Goal: Information Seeking & Learning: Learn about a topic

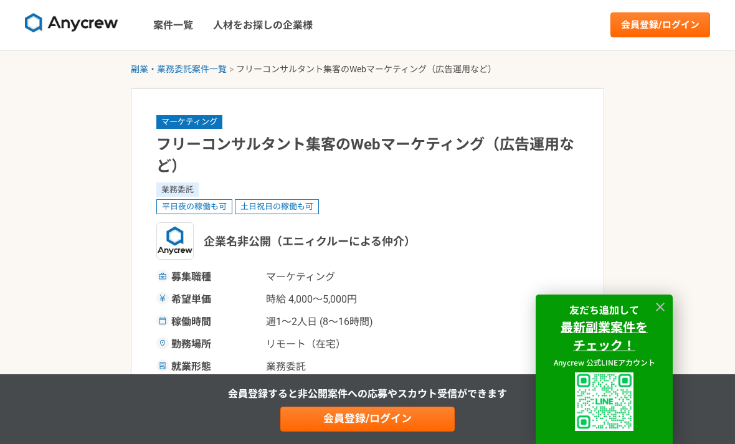
click at [70, 29] on img at bounding box center [71, 23] width 93 height 20
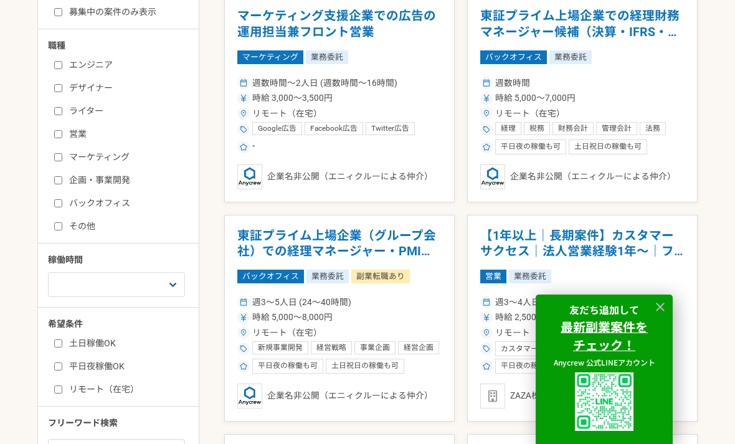
scroll to position [348, 0]
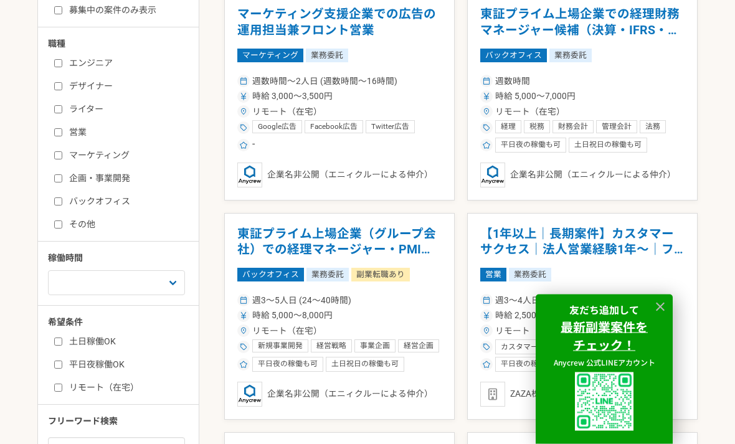
click at [62, 156] on input "マーケティング" at bounding box center [58, 156] width 8 height 8
checkbox input "true"
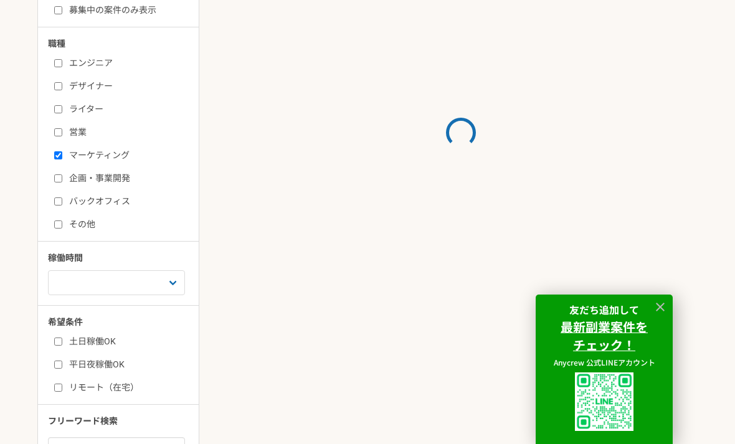
click at [61, 391] on input "リモート（在宅）" at bounding box center [58, 388] width 8 height 8
checkbox input "true"
click at [75, 284] on select "週1人日（8時間）以下 週2人日（16時間）以下 週3人日（24時間）以下 週4人日（32時間）以下 週5人日（40時間）以下" at bounding box center [116, 282] width 137 height 25
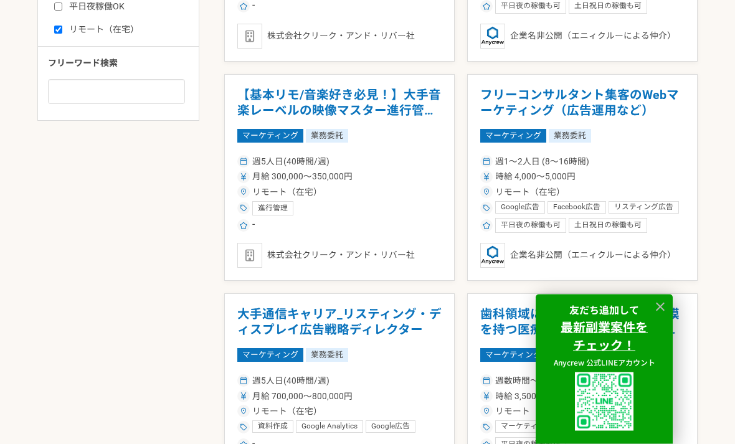
scroll to position [708, 0]
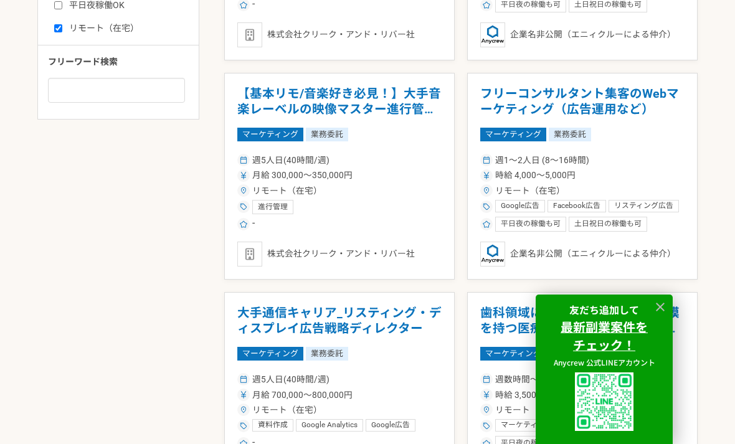
click at [663, 315] on icon at bounding box center [660, 307] width 14 height 14
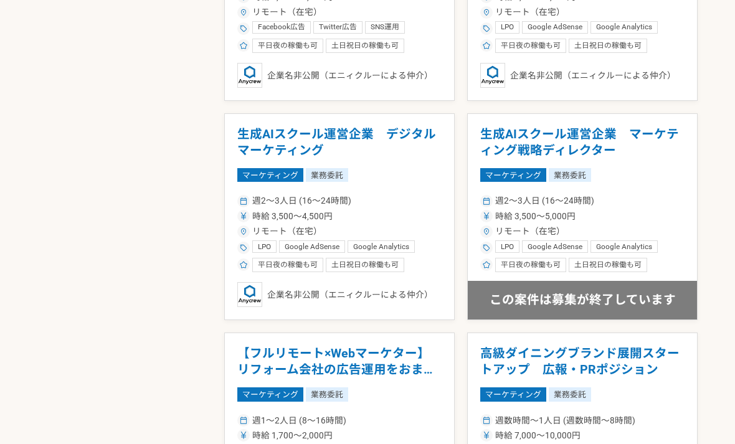
scroll to position [1764, 0]
click at [380, 135] on h1 "生成AIスクール運営企業　デジタルマーケティング" at bounding box center [339, 142] width 204 height 32
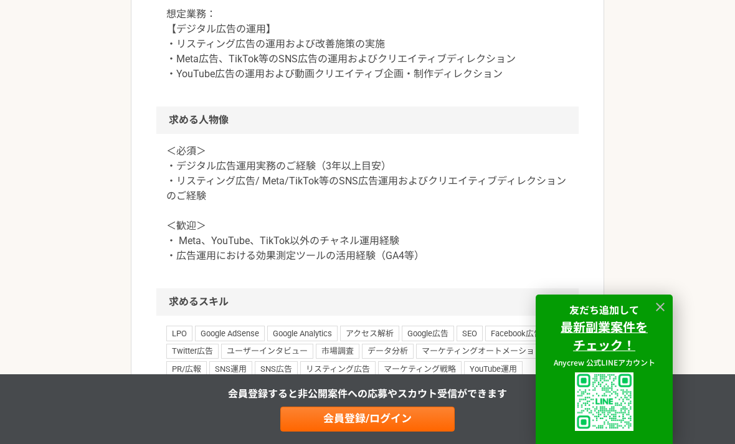
scroll to position [749, 0]
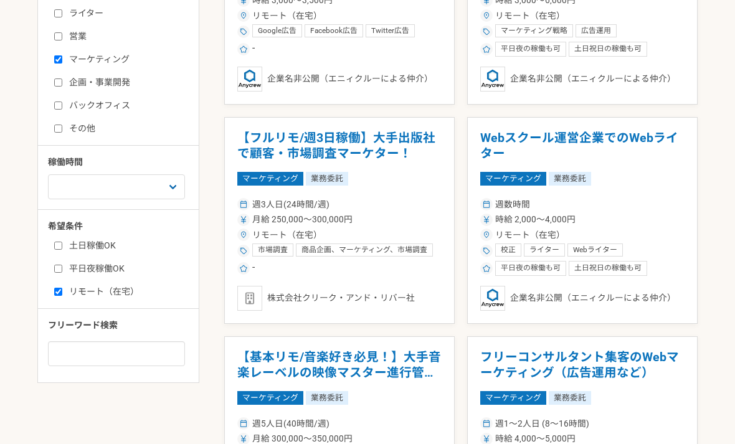
scroll to position [444, 0]
click at [382, 146] on h1 "【フルリモ/週3日稼働】大手出版社で顧客・市場調査マーケター！" at bounding box center [339, 146] width 204 height 32
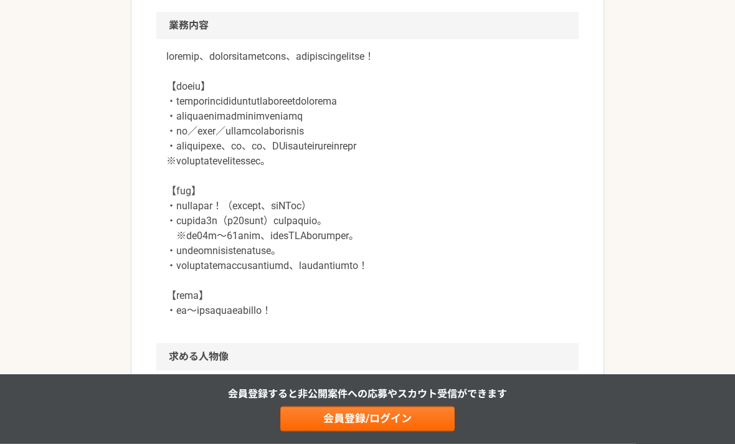
scroll to position [550, 0]
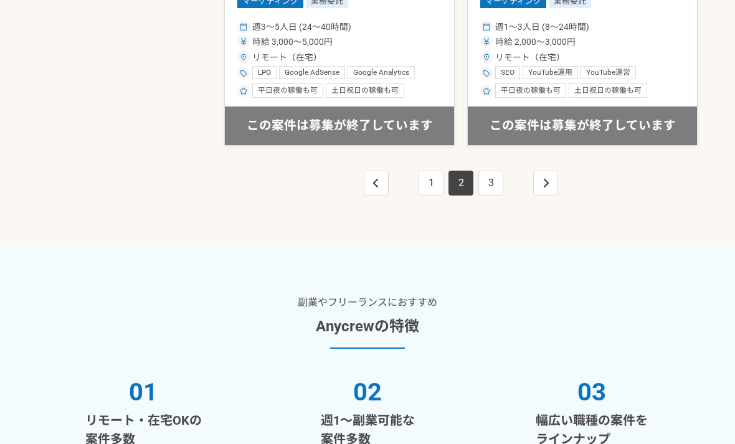
scroll to position [2309, 0]
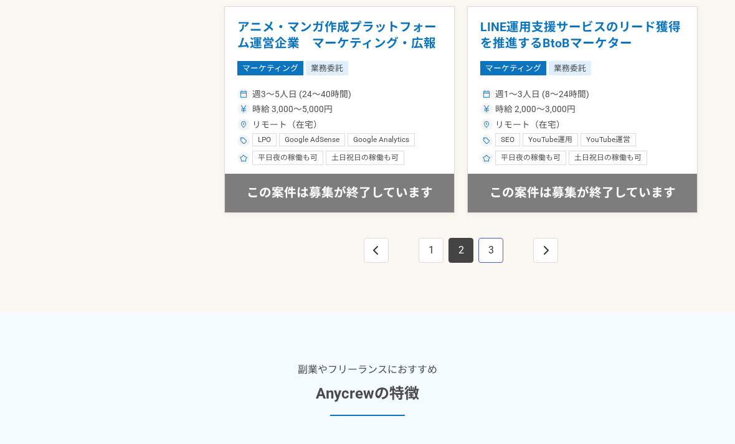
click at [493, 249] on link "3" at bounding box center [490, 250] width 25 height 25
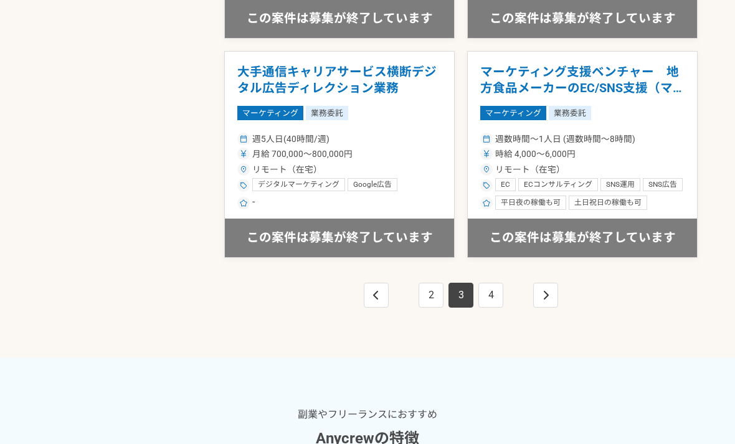
scroll to position [2266, 0]
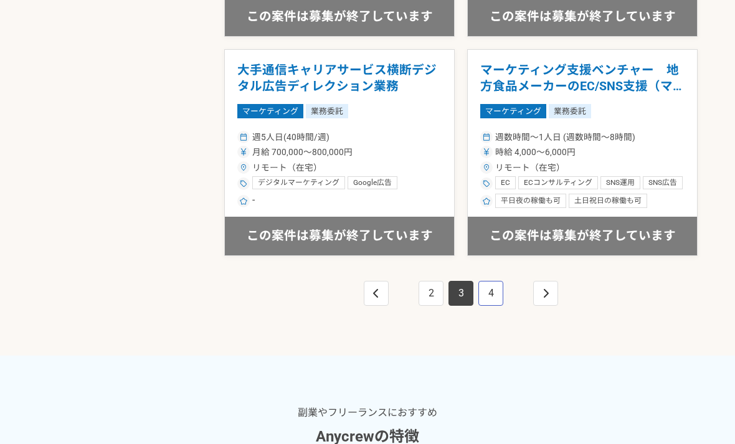
click at [494, 281] on link "4" at bounding box center [490, 293] width 25 height 25
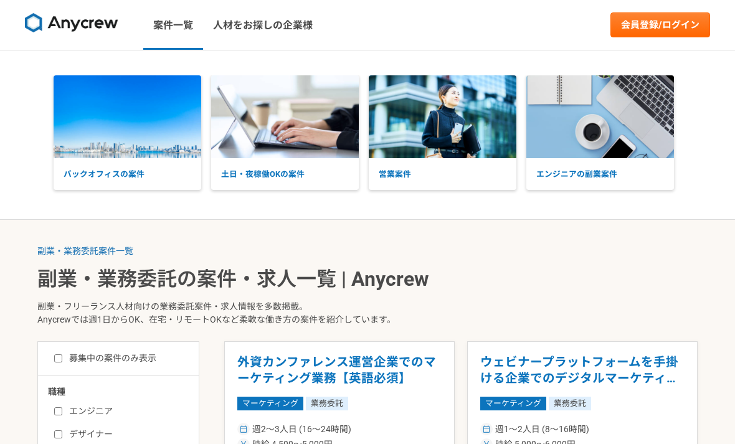
click at [592, 175] on p "エンジニアの副業案件" at bounding box center [600, 174] width 148 height 32
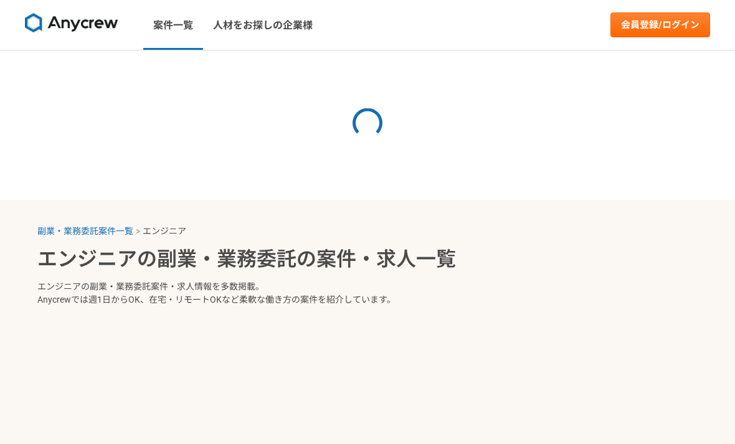
select select "3"
